Goal: Task Accomplishment & Management: Use online tool/utility

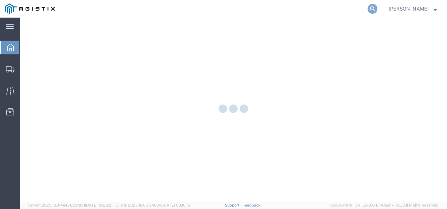
click at [377, 8] on icon at bounding box center [372, 9] width 10 height 10
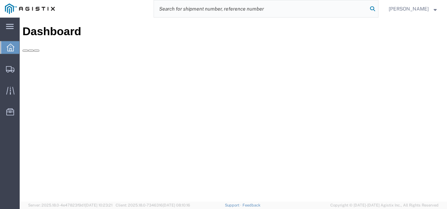
paste input "56580382"
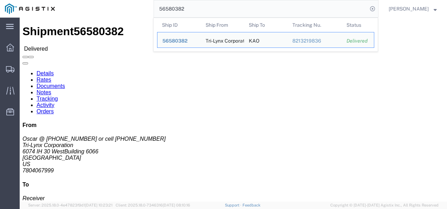
click div "Shipment Detail Ship From Tri-Lynx Corporation (Oscar @ [PHONE_NUMBER] or cell …"
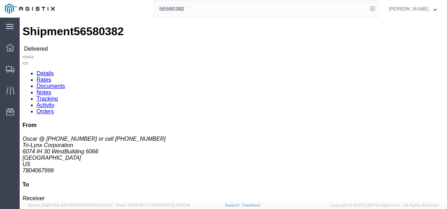
click at [237, 5] on input "56580382" at bounding box center [260, 8] width 213 height 17
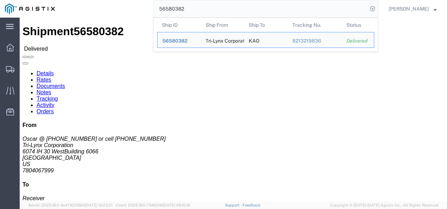
click at [237, 5] on input "56580382" at bounding box center [260, 8] width 213 height 17
paste input "687008"
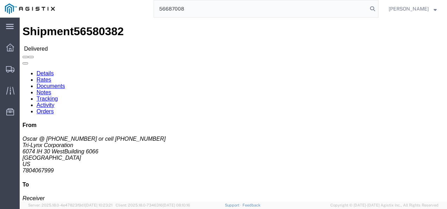
type input "56687008"
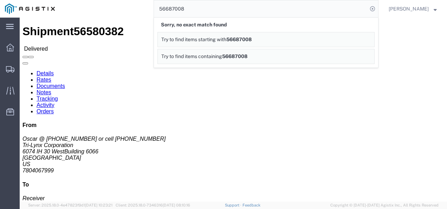
click div "Ship From Tri-Lynx Corporation (Oscar @ [PHONE_NUMBER] or cell [PHONE_NUMBER]) …"
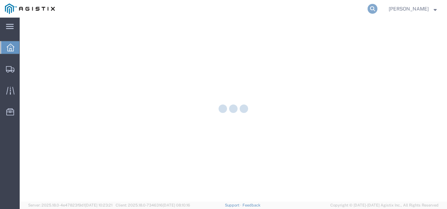
click at [377, 11] on icon at bounding box center [372, 9] width 10 height 10
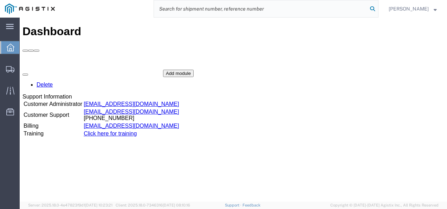
paste input "56601791"
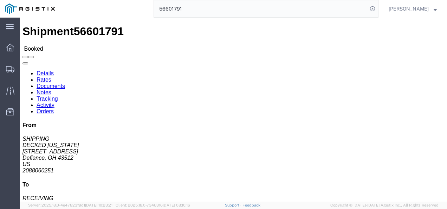
click div "Shipment Detail Ship From DECKED UTAH (SHIPPING) 25401 Elliot Road Defiance, OH…"
click div "Ship From DECKED UTAH (SHIPPING) 25401 Elliot Road Defiance, OH 43512 United St…"
click div "Shipment Detail Ship From DECKED UTAH (SHIPPING) 25401 Elliot Road Defiance, OH…"
click link "Documents"
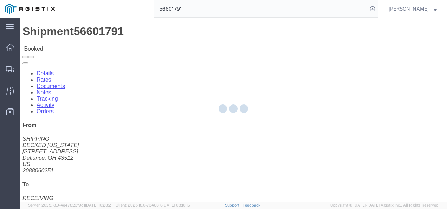
click at [129, 41] on div at bounding box center [233, 110] width 427 height 184
click at [125, 40] on div at bounding box center [233, 110] width 427 height 184
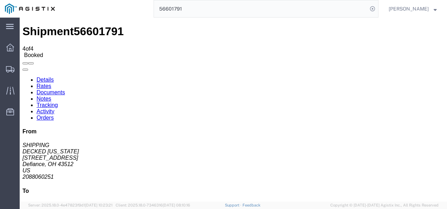
click at [51, 95] on link "Notes" at bounding box center [44, 98] width 15 height 6
click at [219, 9] on input "56601791" at bounding box center [260, 8] width 213 height 17
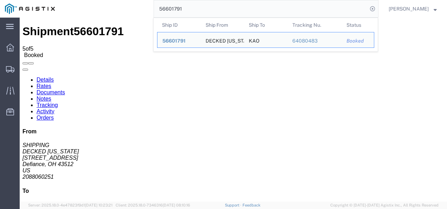
drag, startPoint x: 219, startPoint y: 9, endPoint x: 192, endPoint y: 25, distance: 31.4
click at [198, 18] on form "56601791 Ship ID Ship From Ship To Tracking Nu. Status Ship ID 56601791 Ship Fr…" at bounding box center [265, 9] width 225 height 18
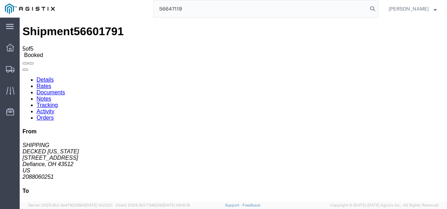
type input "56647119"
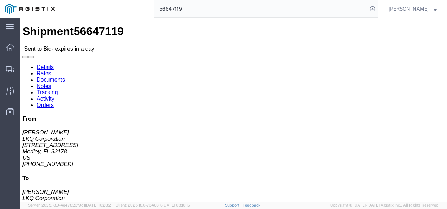
click link "Rates"
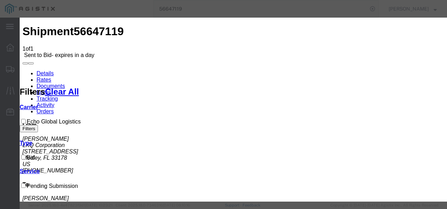
drag, startPoint x: 143, startPoint y: 80, endPoint x: 144, endPoint y: 86, distance: 6.9
select select "4622"
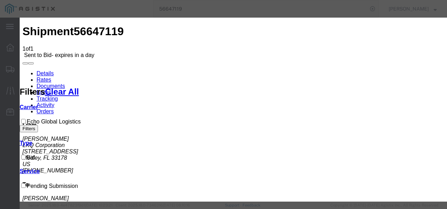
select select "13989"
type input "1350"
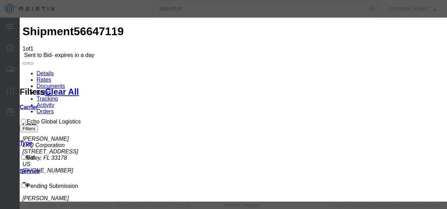
type input "123213"
drag, startPoint x: 263, startPoint y: 105, endPoint x: 331, endPoint y: 113, distance: 69.3
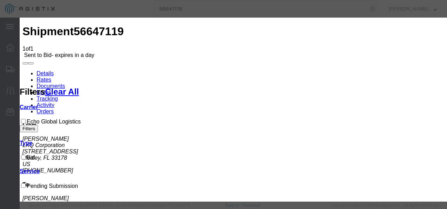
checkbox input "true"
